Goal: Task Accomplishment & Management: Use online tool/utility

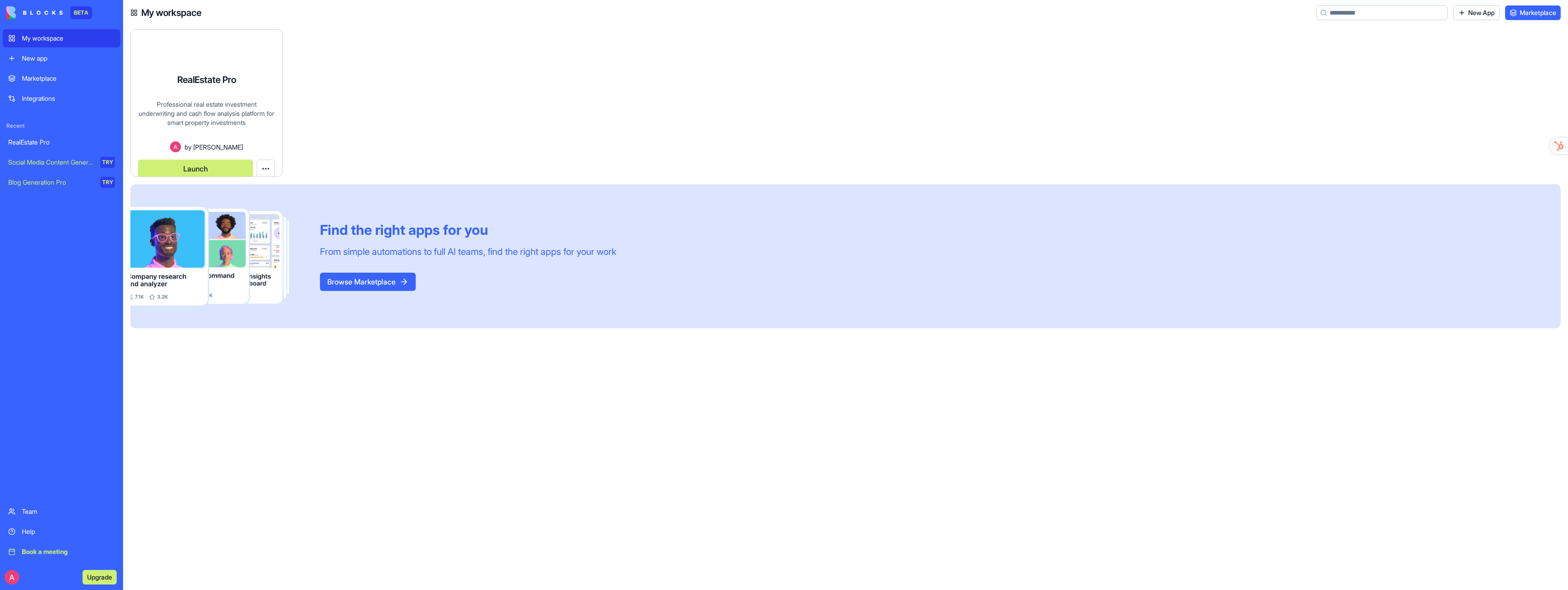
click at [218, 108] on div "Professional real estate investment underwriting and cash flow analysis platfor…" at bounding box center [206, 121] width 137 height 41
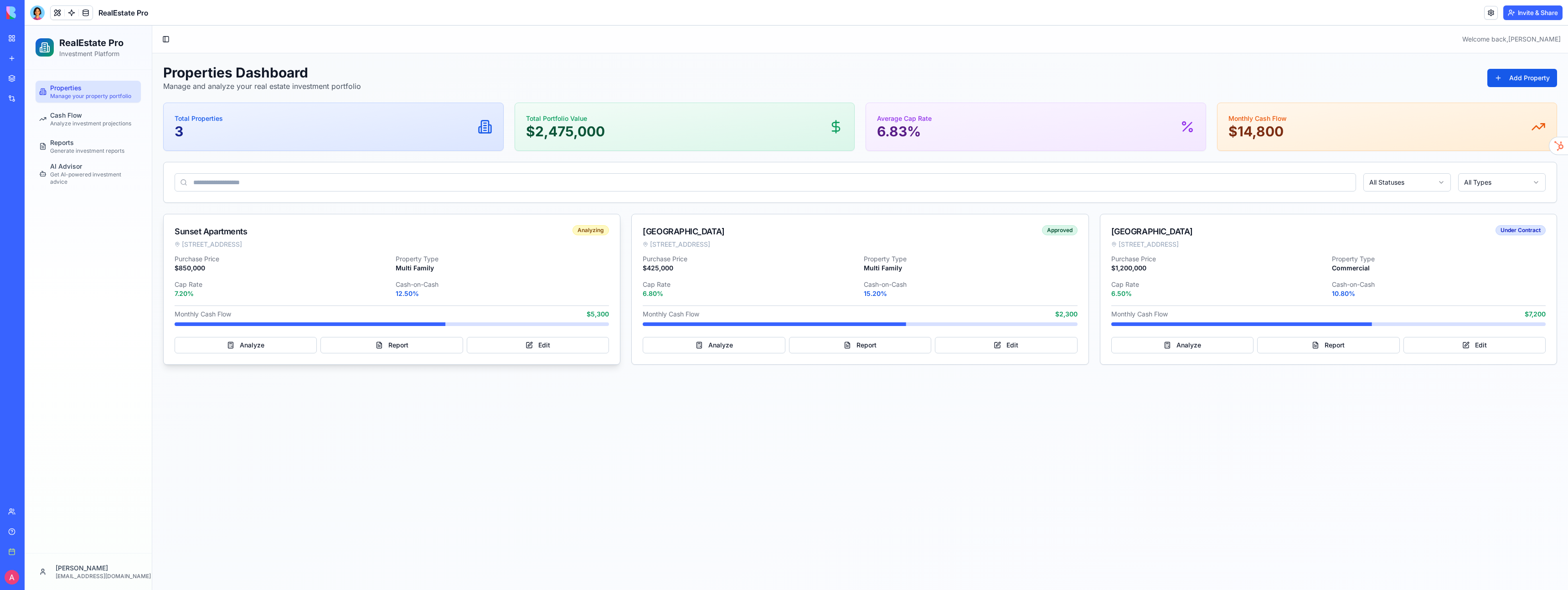
click at [370, 355] on div "Purchase Price $850,000 Property Type Multi Family Cap Rate 7.20% Cash-on-Cash …" at bounding box center [391, 310] width 456 height 110
click at [380, 344] on button "Report" at bounding box center [391, 345] width 142 height 16
click at [644, 392] on main "Toggle Sidebar Welcome back, Ashley Properties Dashboard Manage and analyze you…" at bounding box center [859, 307] width 1415 height 565
click at [102, 128] on link "Cash Flow Analyze investment projections" at bounding box center [89, 118] width 105 height 22
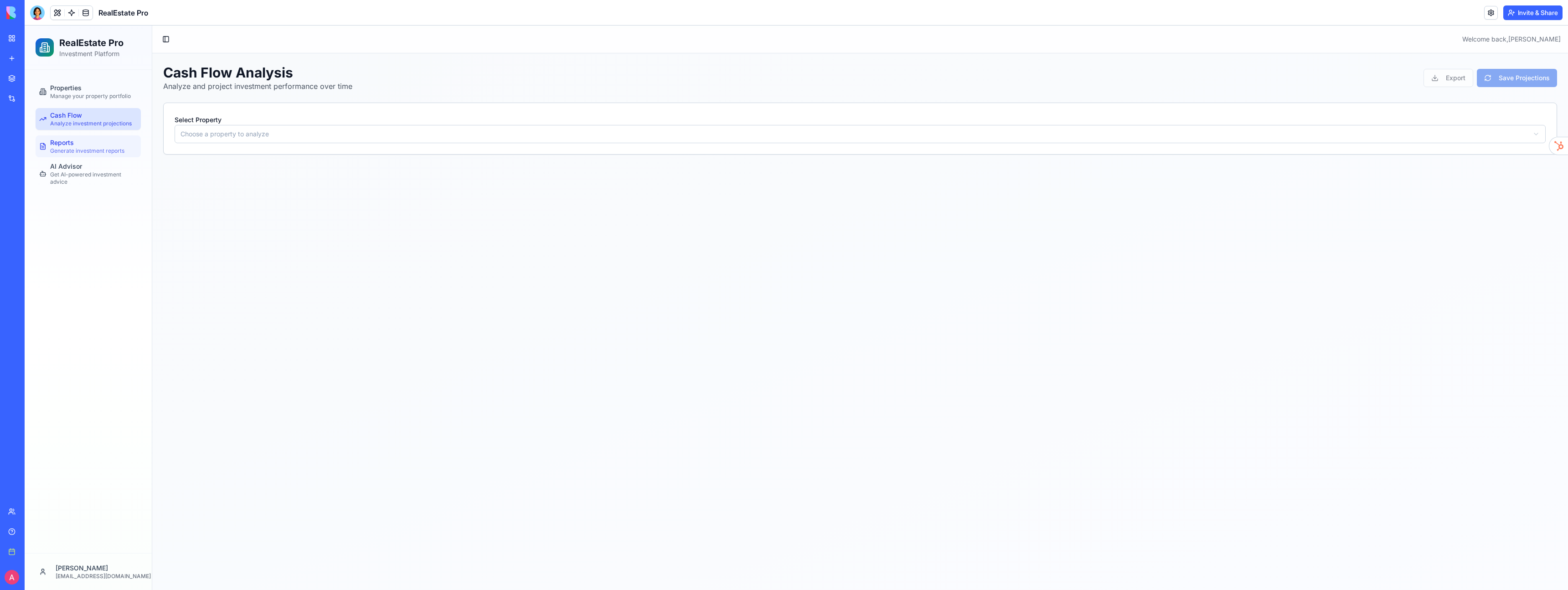
click at [98, 145] on div "Reports Generate investment reports" at bounding box center [87, 146] width 74 height 16
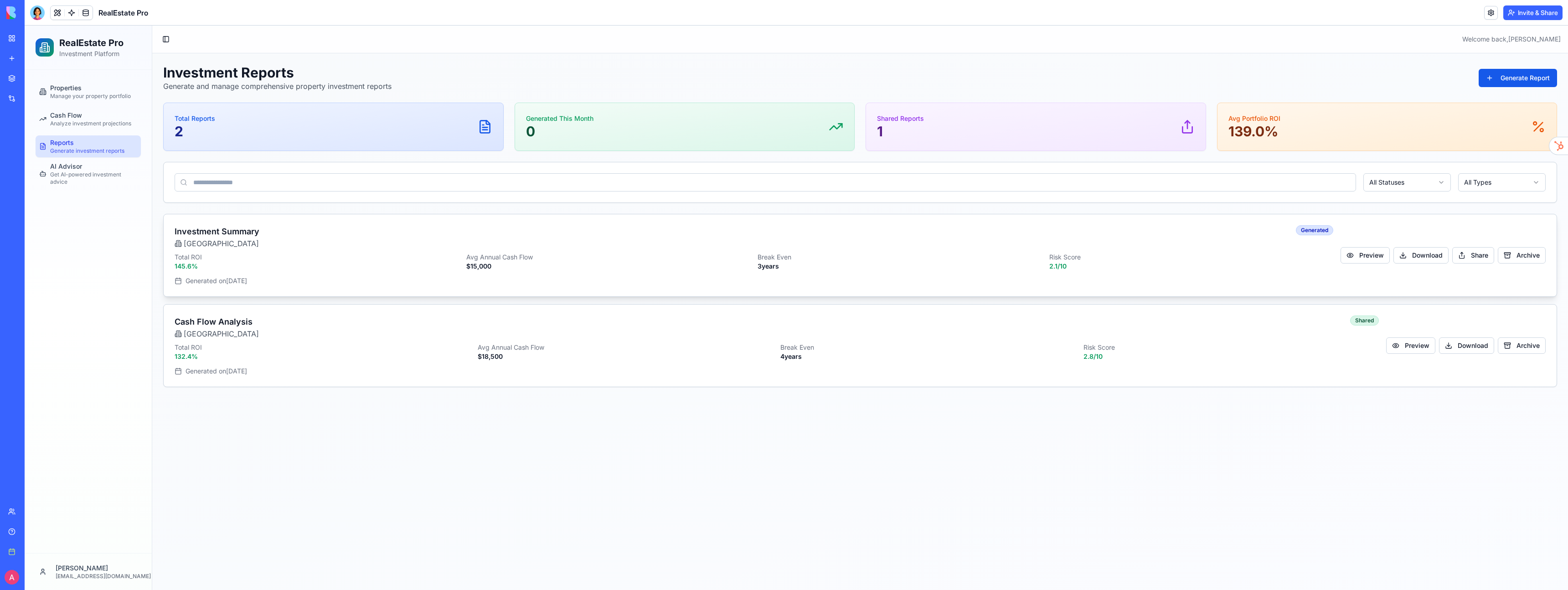
click at [274, 254] on p "Total ROI" at bounding box center [317, 258] width 284 height 9
click at [1376, 257] on button "Preview" at bounding box center [1365, 254] width 49 height 16
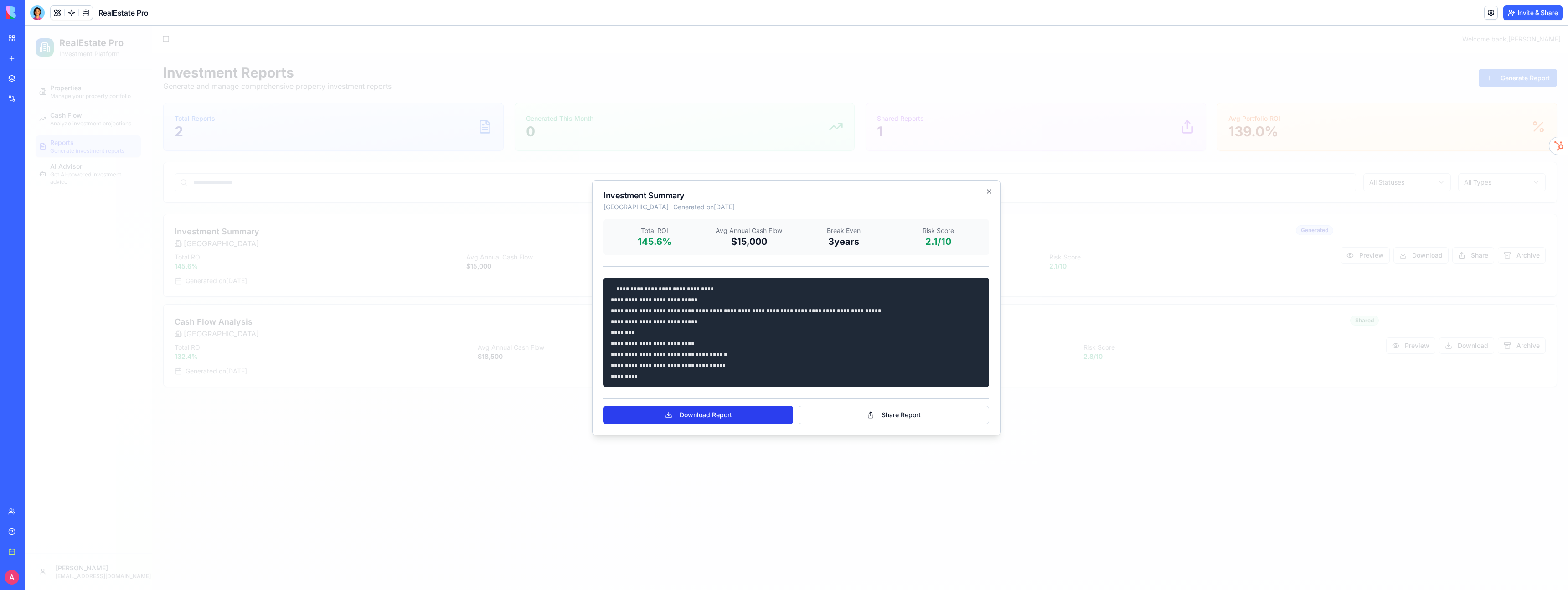
click at [725, 418] on button "Download Report" at bounding box center [698, 415] width 189 height 18
click at [981, 192] on h2 "Investment Summary" at bounding box center [796, 196] width 386 height 8
click at [985, 192] on icon "button" at bounding box center [989, 192] width 8 height 8
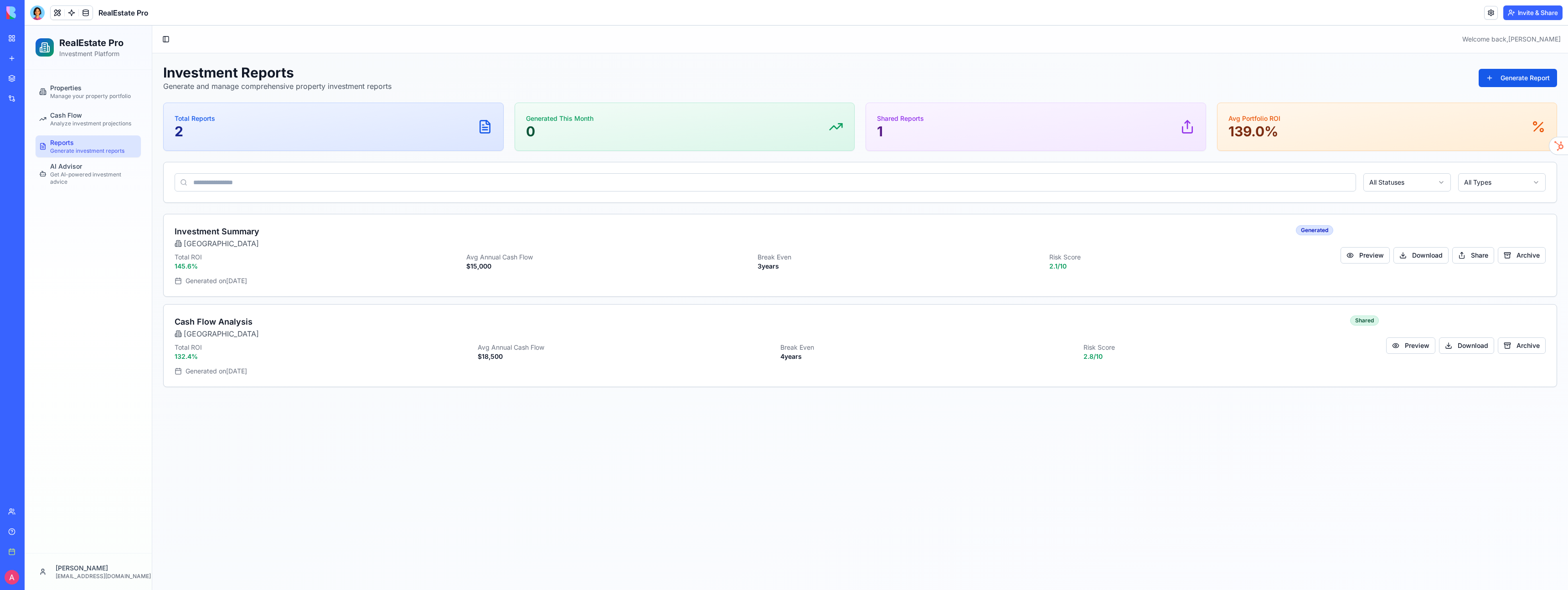
click at [1097, 423] on main "Toggle Sidebar Welcome back, Ashley Investment Reports Generate and manage comp…" at bounding box center [859, 307] width 1415 height 565
click at [1495, 183] on html "RealEstate Pro Investment Platform Properties Manage your property portfolio Ca…" at bounding box center [796, 307] width 1543 height 565
click at [664, 381] on main "Toggle Sidebar Welcome back, [PERSON_NAME] Investment Reports Generate and mana…" at bounding box center [859, 307] width 1415 height 565
click at [309, 271] on p "132.4 %" at bounding box center [322, 266] width 296 height 9
click at [206, 243] on p "[GEOGRAPHIC_DATA]" at bounding box center [217, 243] width 84 height 11
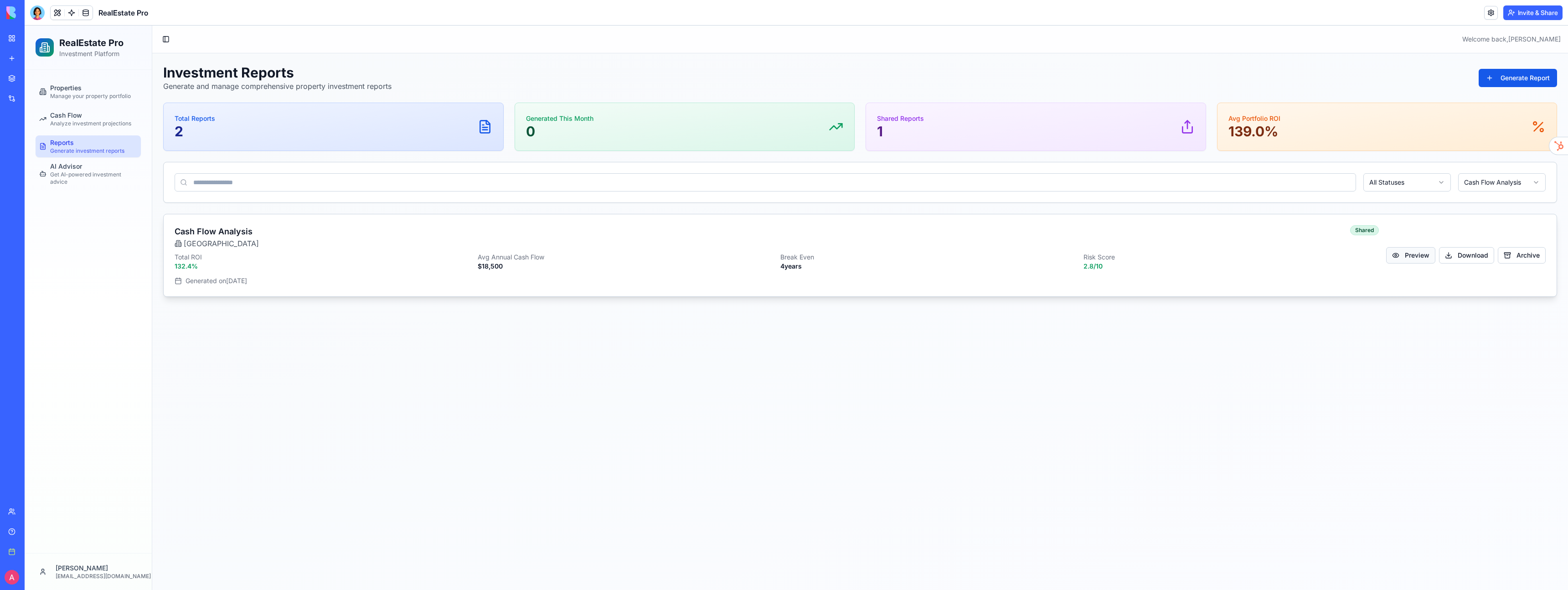
click at [1398, 256] on button "Preview" at bounding box center [1410, 254] width 49 height 16
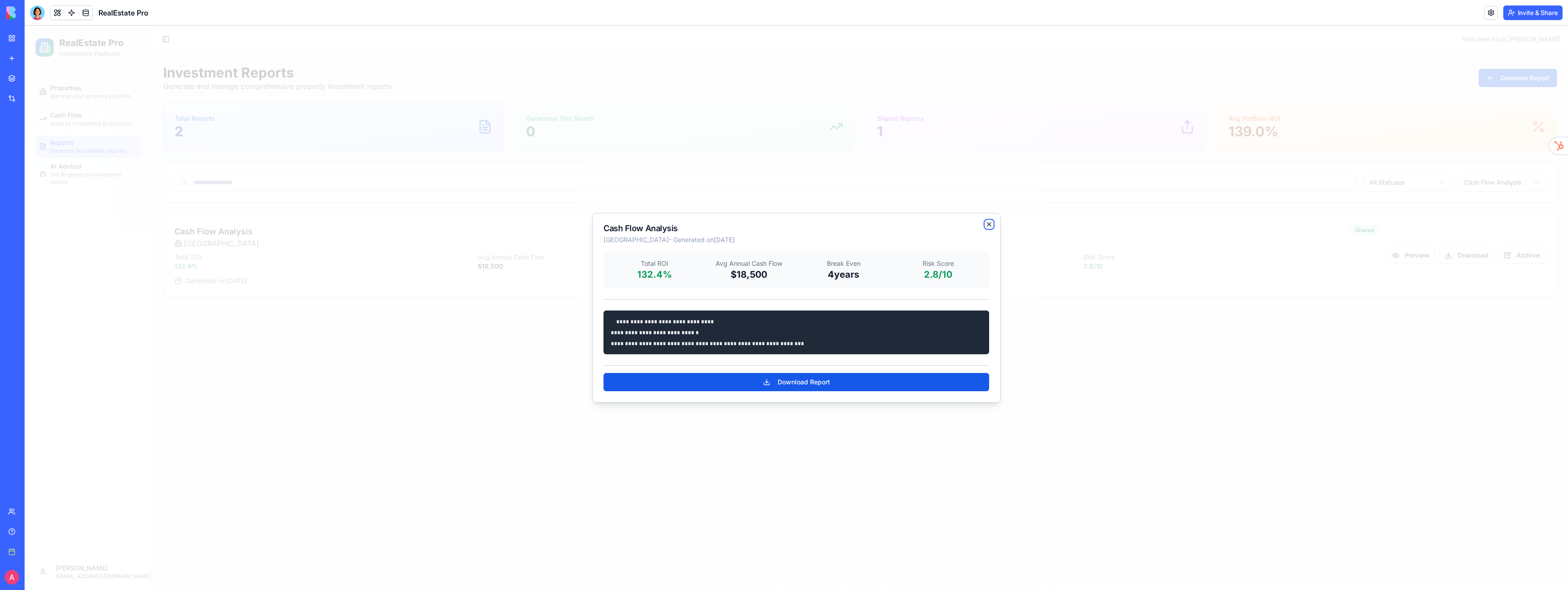
click at [988, 227] on icon "button" at bounding box center [989, 225] width 8 height 8
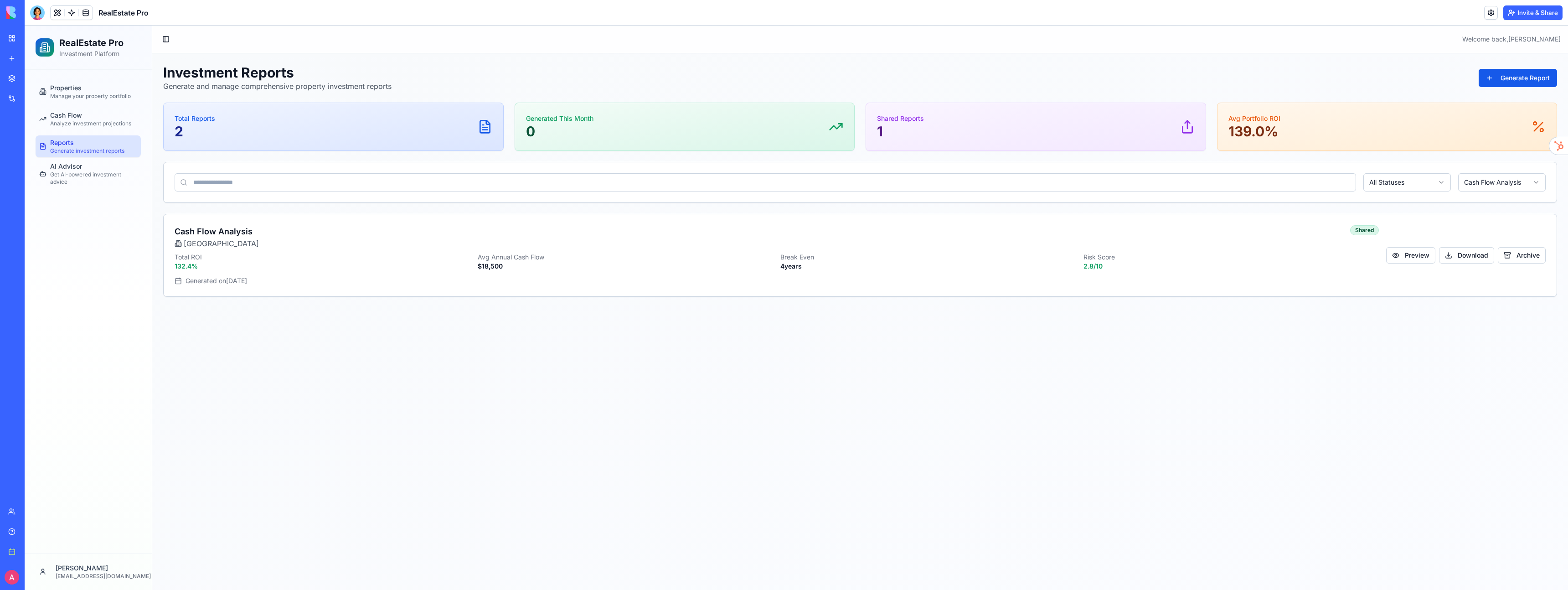
click at [548, 407] on main "Toggle Sidebar Welcome back, [PERSON_NAME] Investment Reports Generate and mana…" at bounding box center [859, 307] width 1415 height 565
click at [109, 113] on div "Cash Flow Analyze investment projections" at bounding box center [91, 118] width 81 height 16
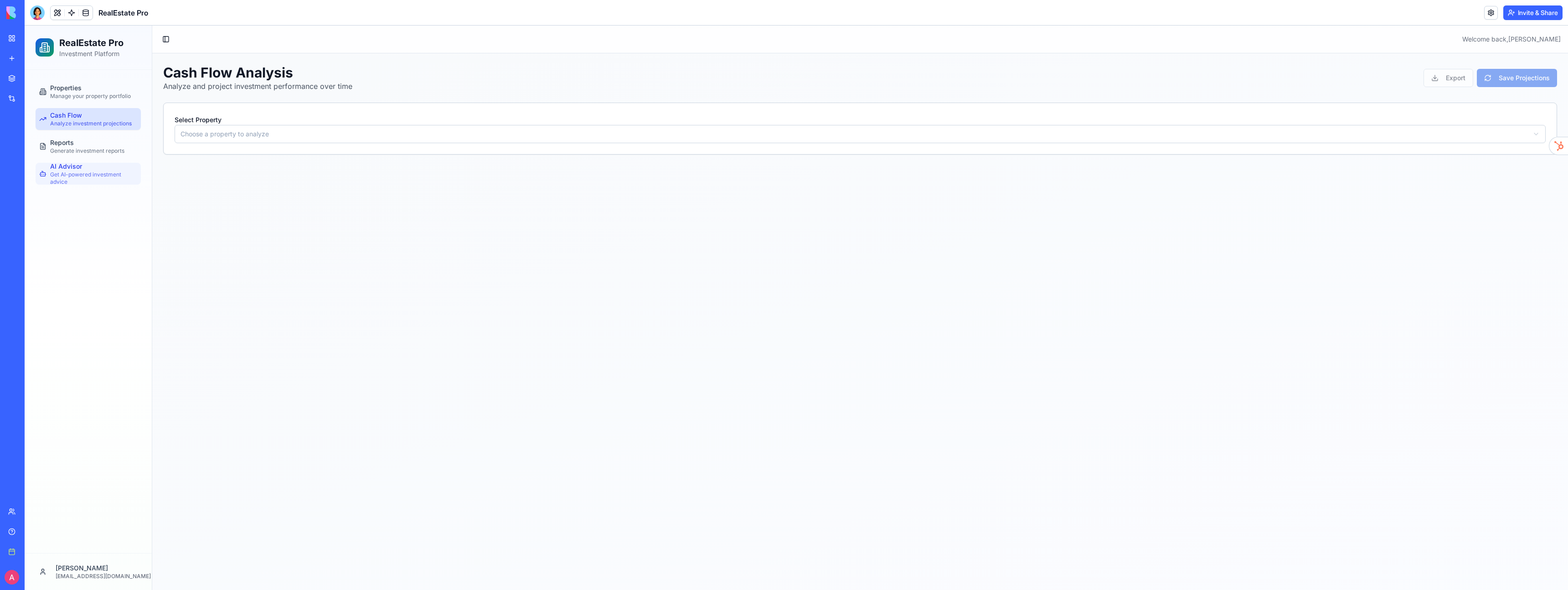
click at [91, 173] on span "Get AI-powered investment advice" at bounding box center [94, 178] width 87 height 15
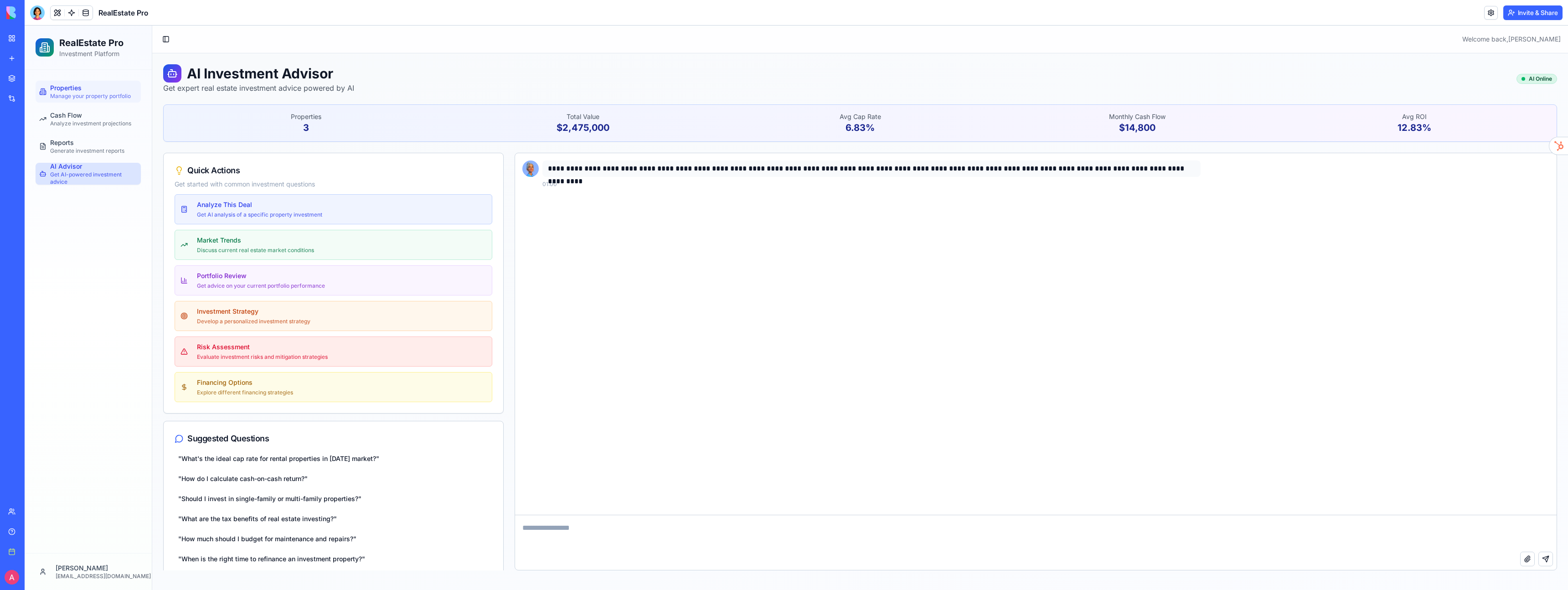
click at [100, 86] on div "Properties Manage your property portfolio" at bounding box center [91, 91] width 81 height 16
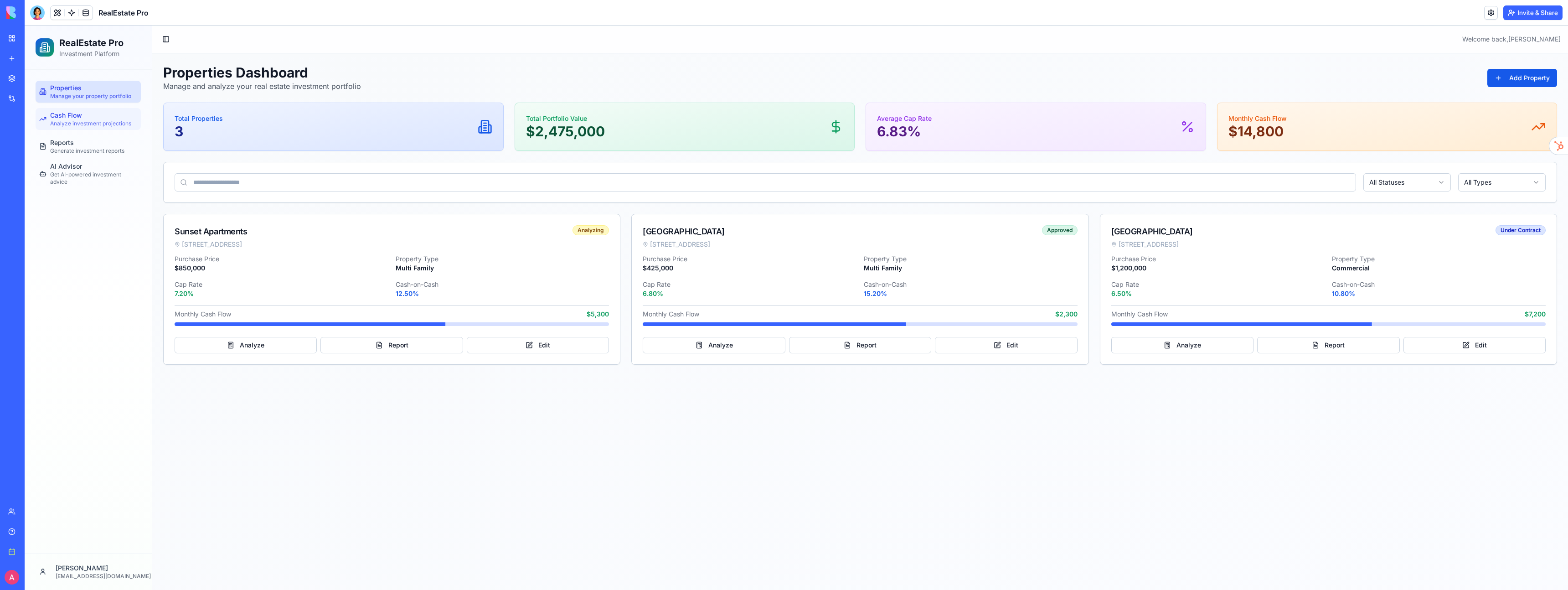
click at [110, 117] on div "Cash Flow Analyze investment projections" at bounding box center [91, 118] width 81 height 16
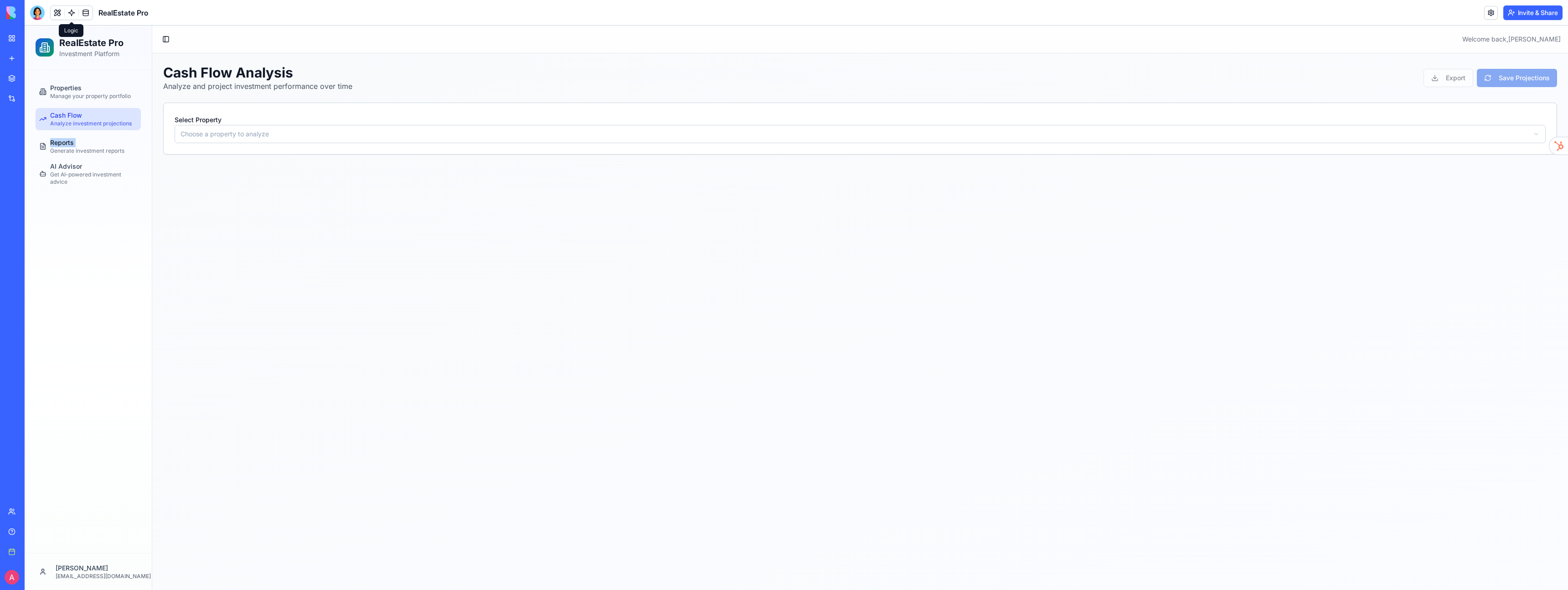
click at [91, 134] on ul "Properties Manage your property portfolio Cash Flow Analyze investment projecti…" at bounding box center [89, 133] width 105 height 104
click at [85, 145] on div "Reports Generate investment reports" at bounding box center [87, 146] width 74 height 16
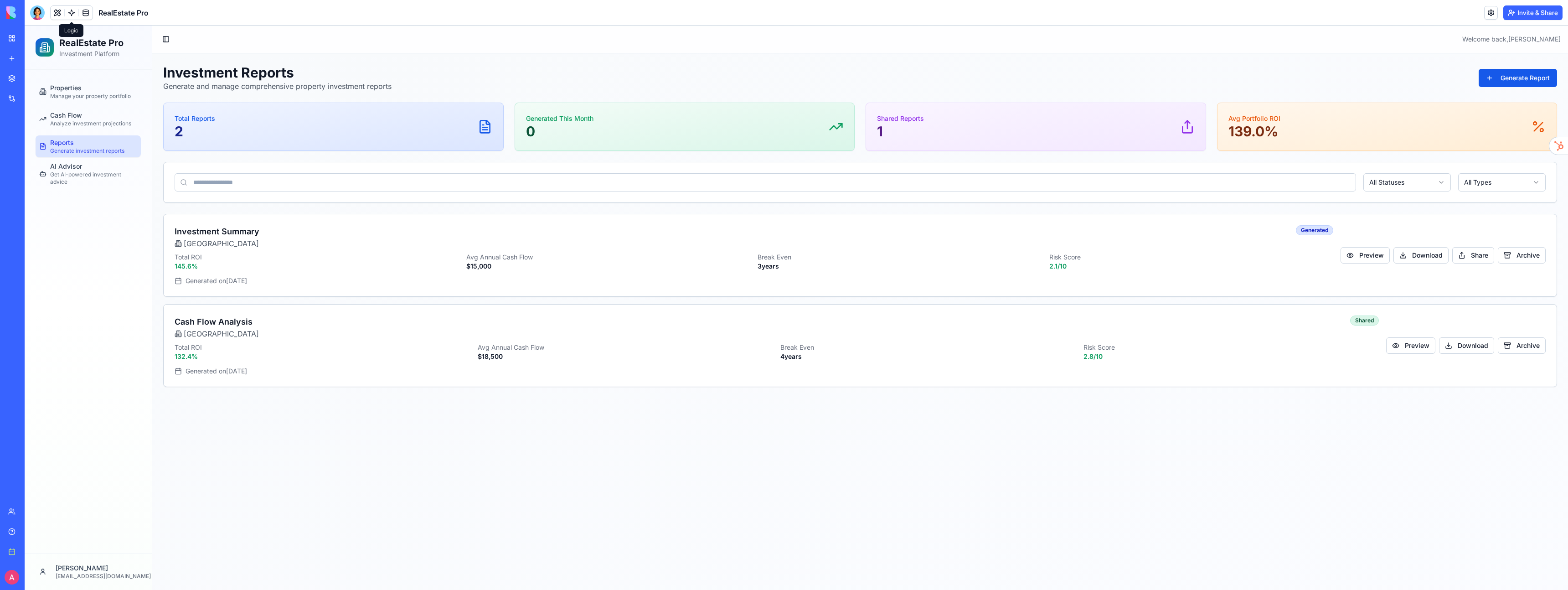
click at [68, 18] on link at bounding box center [72, 13] width 14 height 14
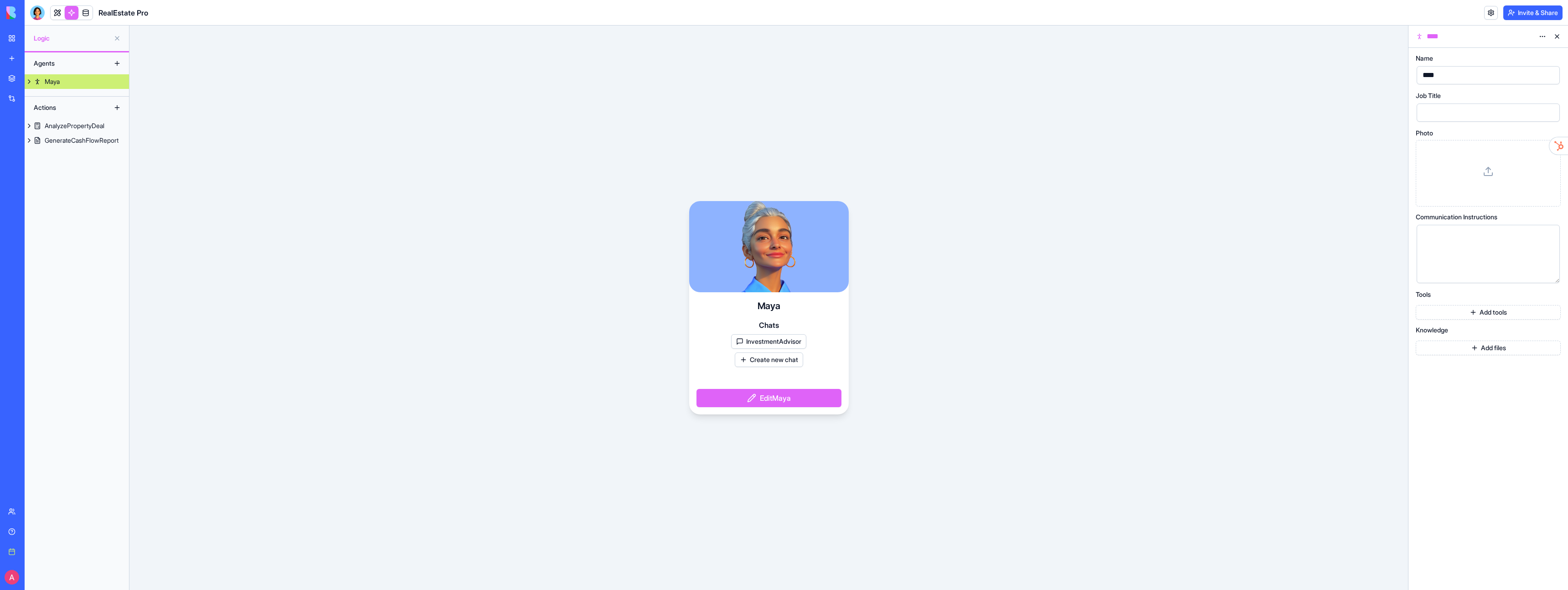
click at [73, 18] on link at bounding box center [72, 13] width 14 height 14
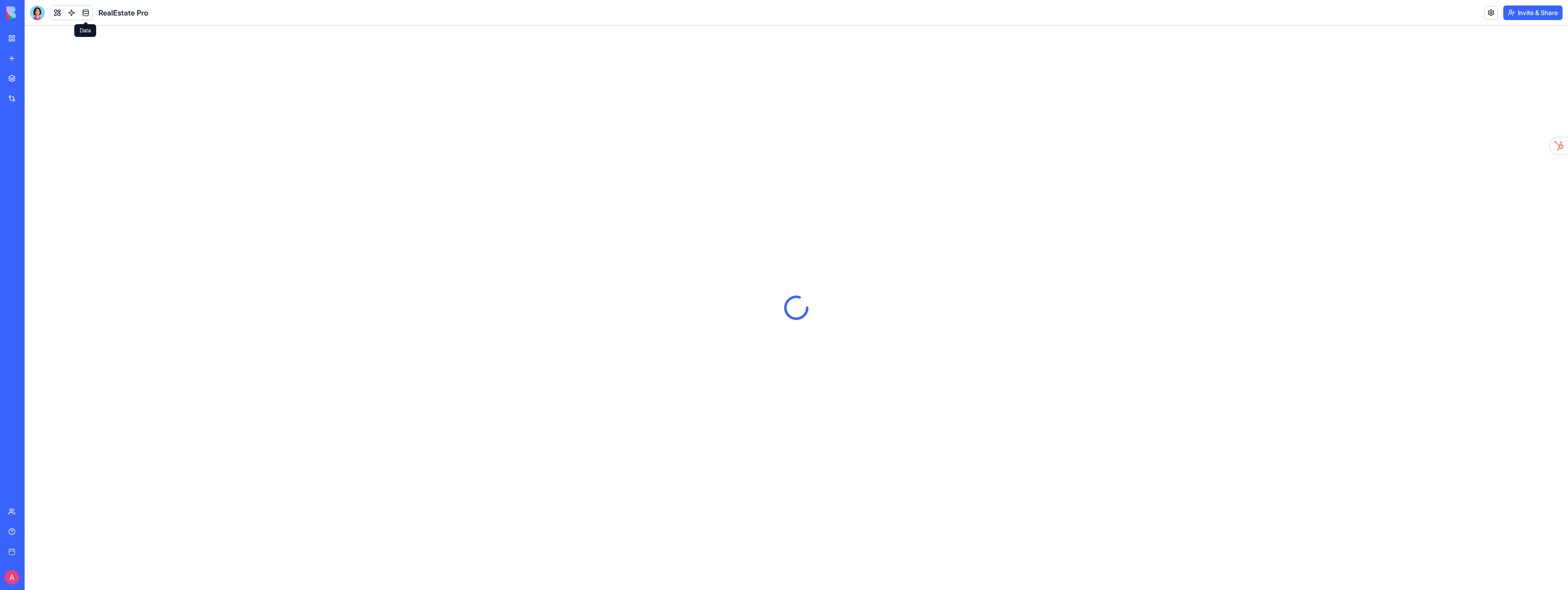
click at [79, 15] on link at bounding box center [86, 13] width 14 height 14
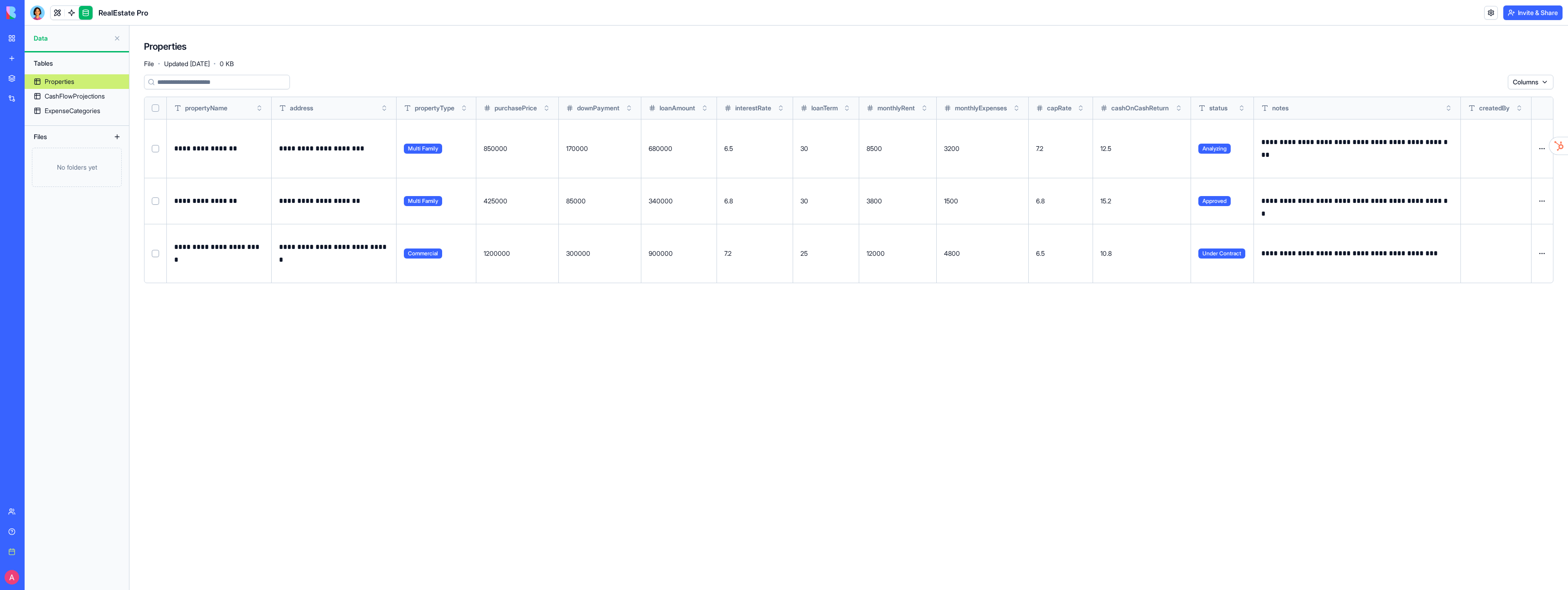
click at [1052, 164] on td "7.2" at bounding box center [1060, 148] width 64 height 59
click at [88, 89] on link "CashFlowProjections" at bounding box center [76, 96] width 105 height 15
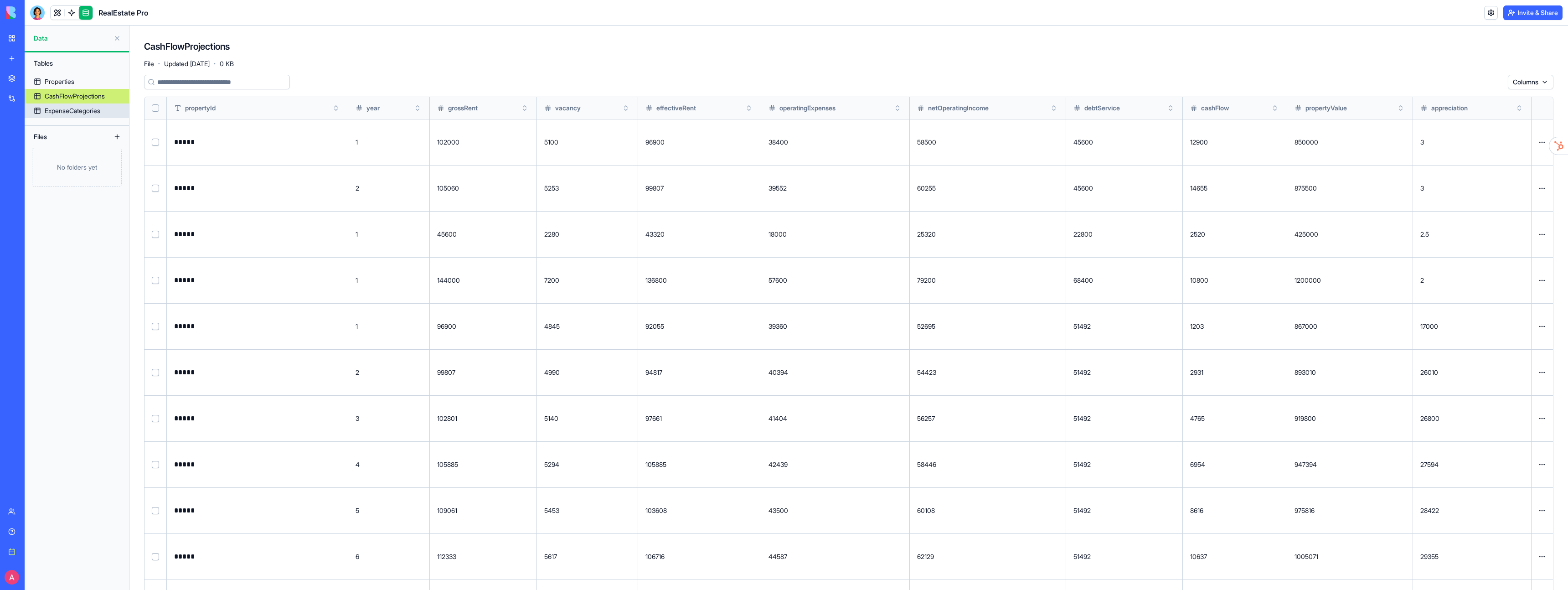
click at [86, 107] on div "ExpenseCategories" at bounding box center [72, 111] width 56 height 9
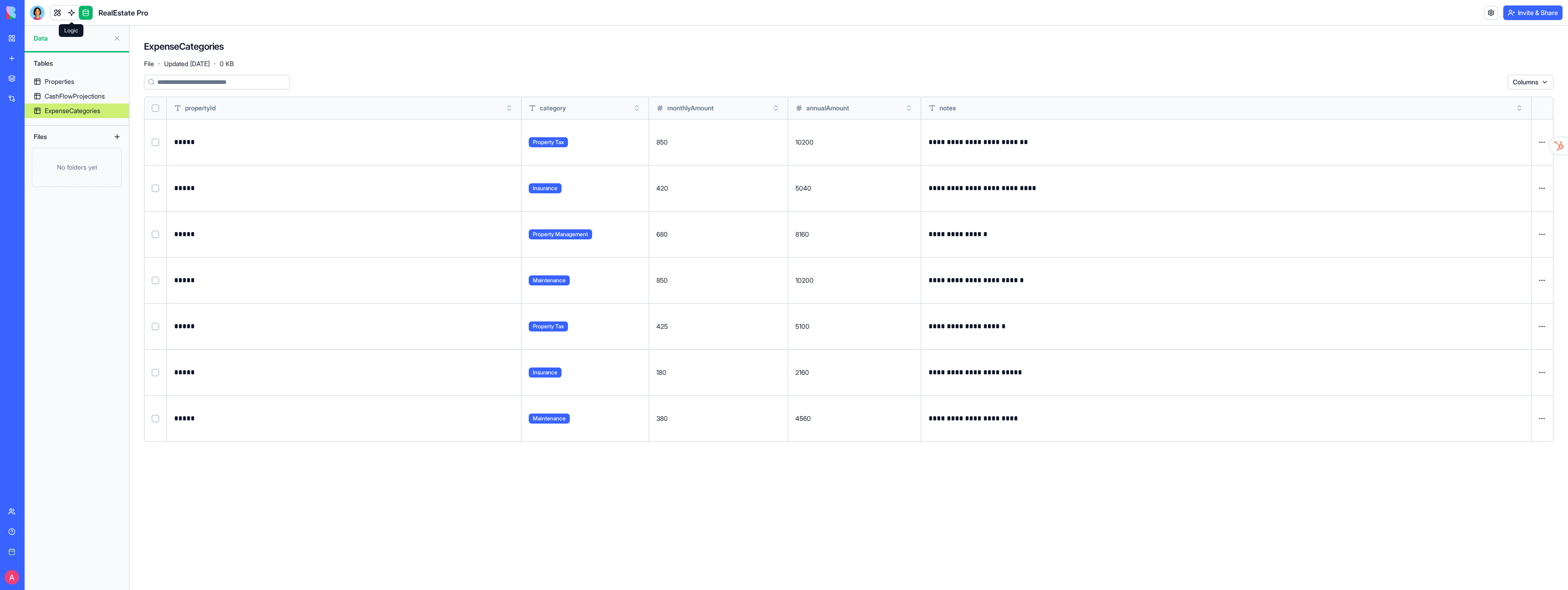
click at [72, 16] on link at bounding box center [72, 13] width 14 height 14
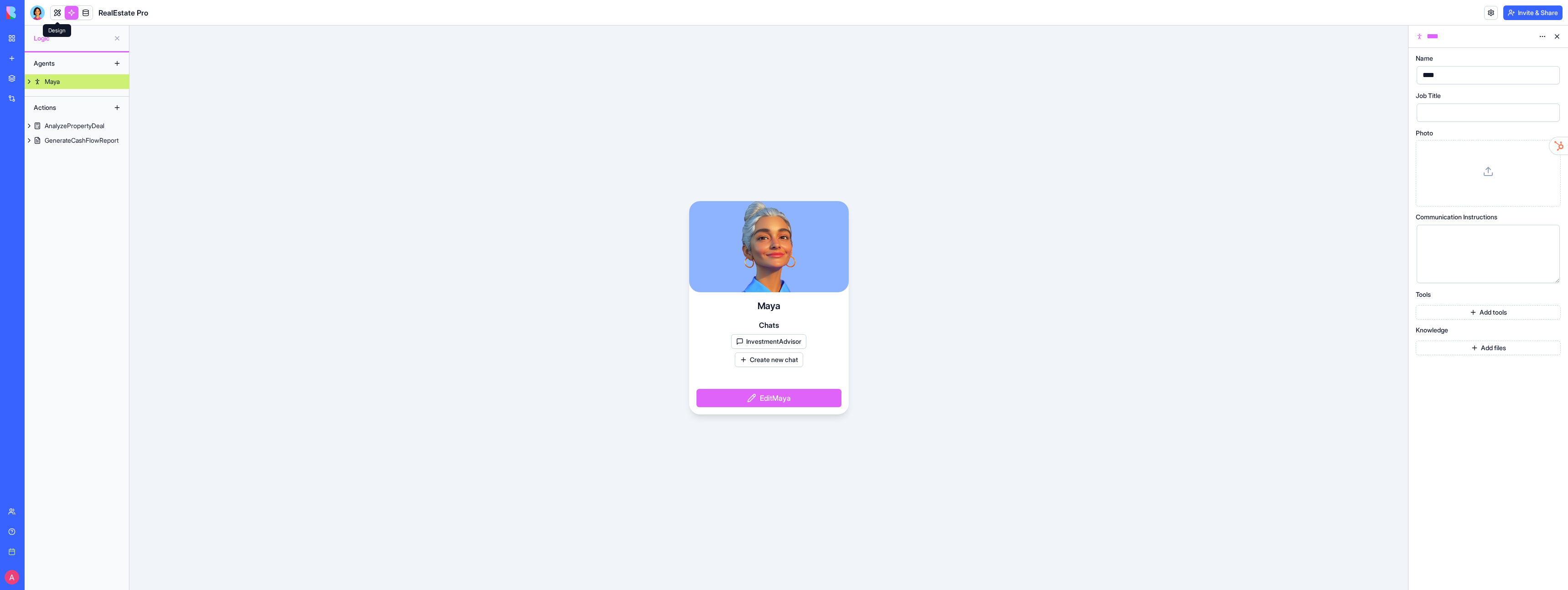
click at [52, 13] on link at bounding box center [57, 13] width 14 height 14
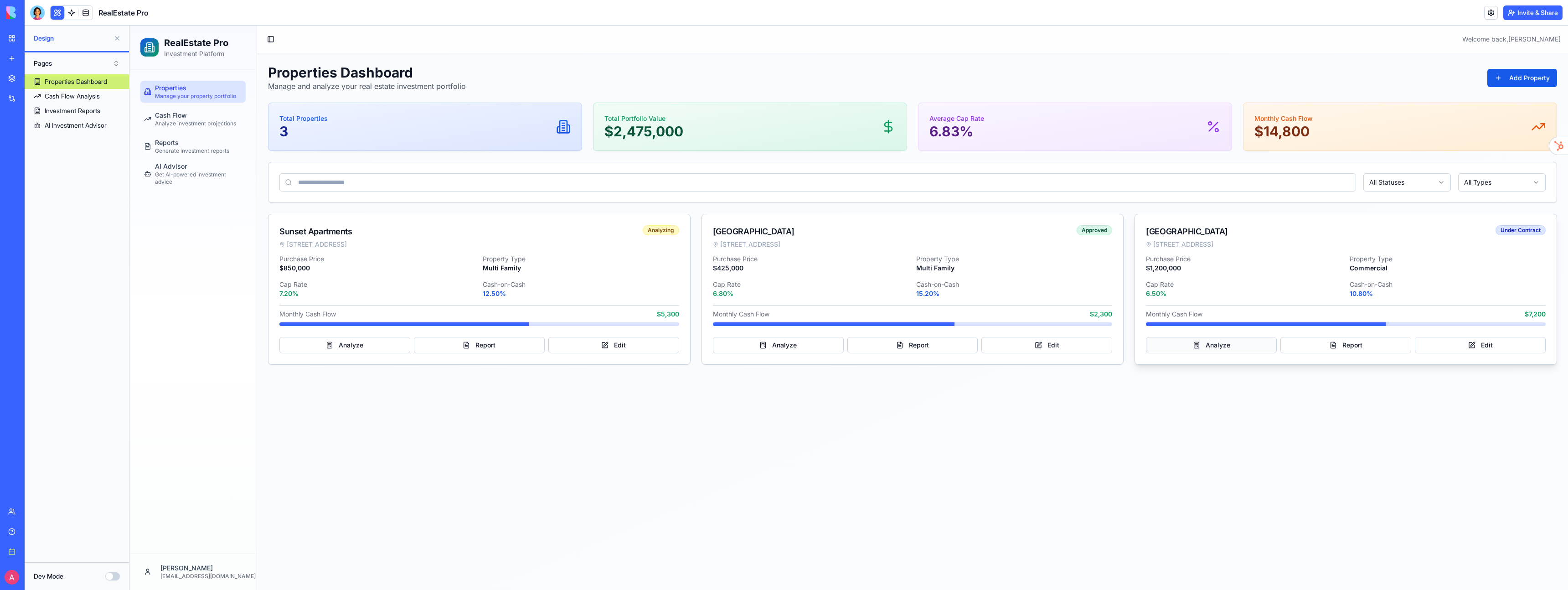
click at [1228, 342] on button "Analyze" at bounding box center [1211, 345] width 131 height 16
click at [1450, 342] on button "Edit" at bounding box center [1479, 345] width 131 height 16
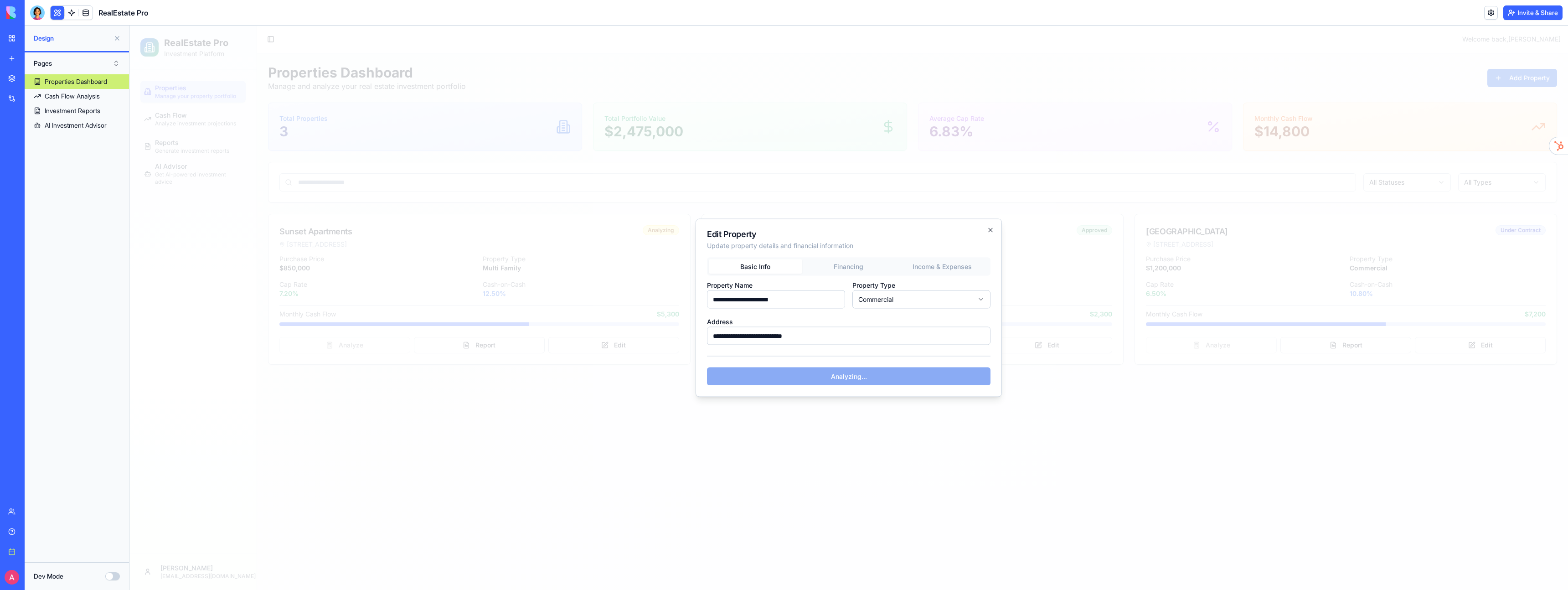
click at [985, 228] on div "**********" at bounding box center [849, 307] width 306 height 178
click at [987, 227] on icon "button" at bounding box center [991, 231] width 8 height 8
